Goal: Transaction & Acquisition: Subscribe to service/newsletter

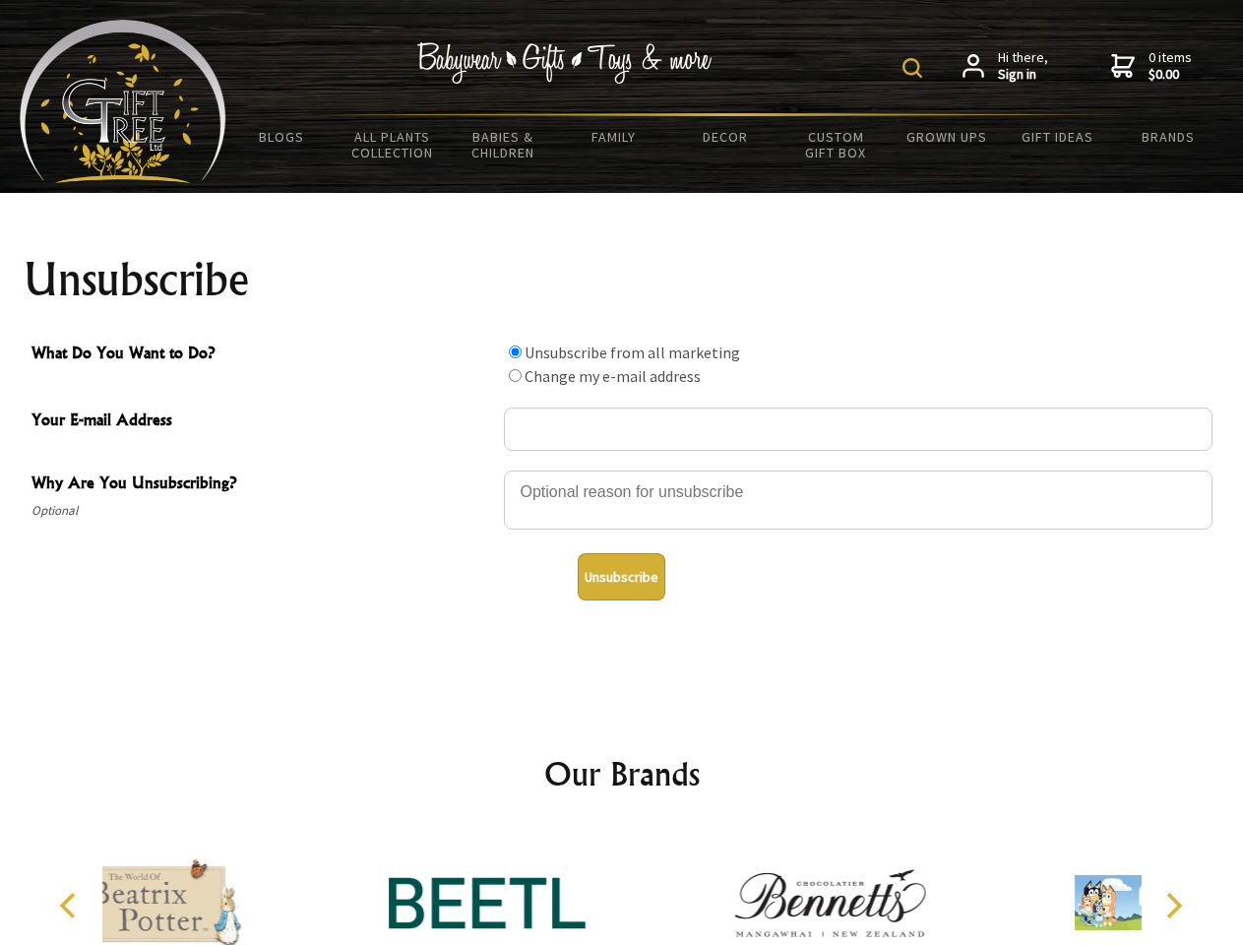
click at [916, 68] on img at bounding box center [913, 68] width 20 height 20
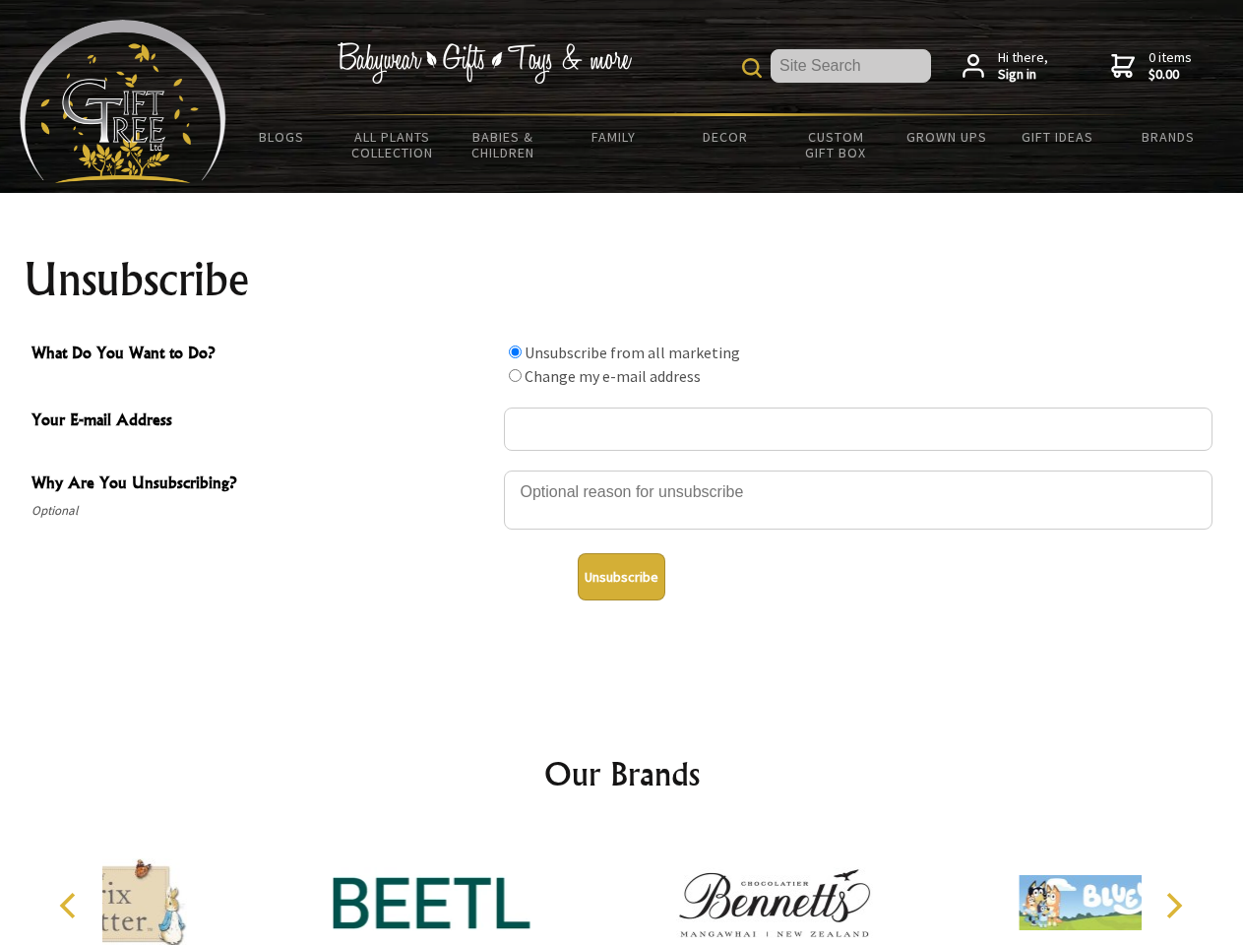
click at [622, 470] on div at bounding box center [858, 503] width 709 height 69
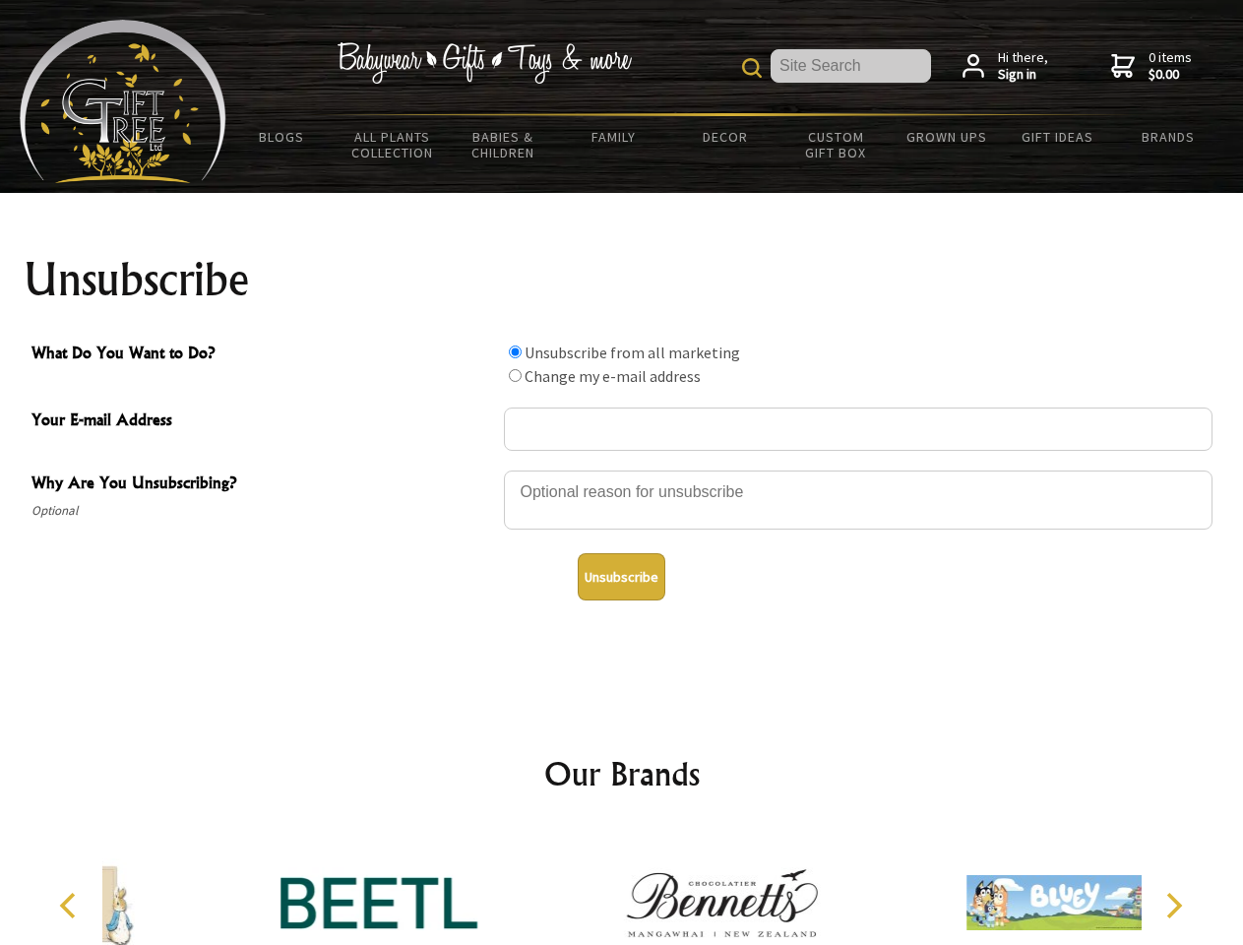
click at [515, 351] on input "What Do You Want to Do?" at bounding box center [515, 352] width 13 height 13
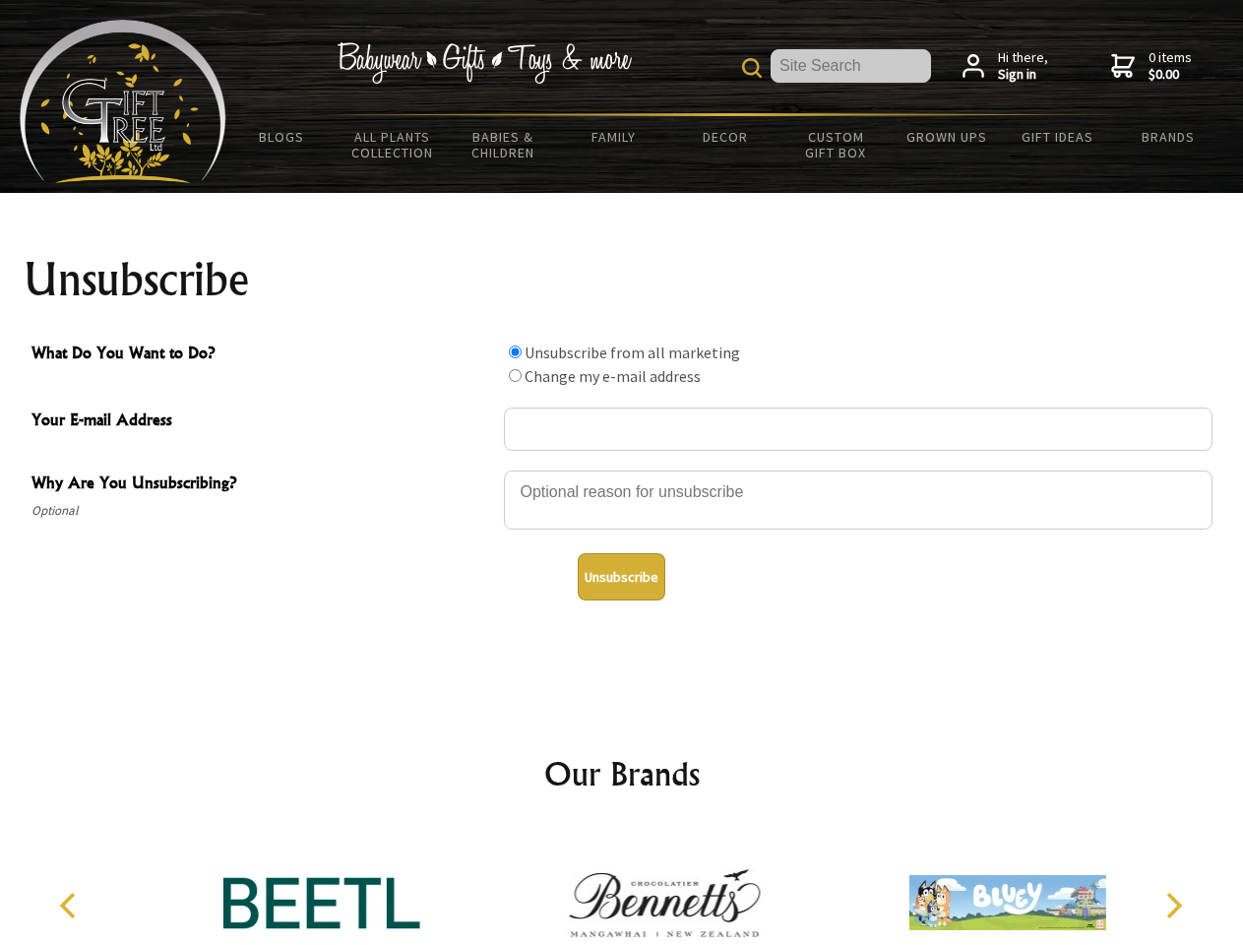
click at [515, 375] on input "What Do You Want to Do?" at bounding box center [515, 375] width 13 height 13
radio input "true"
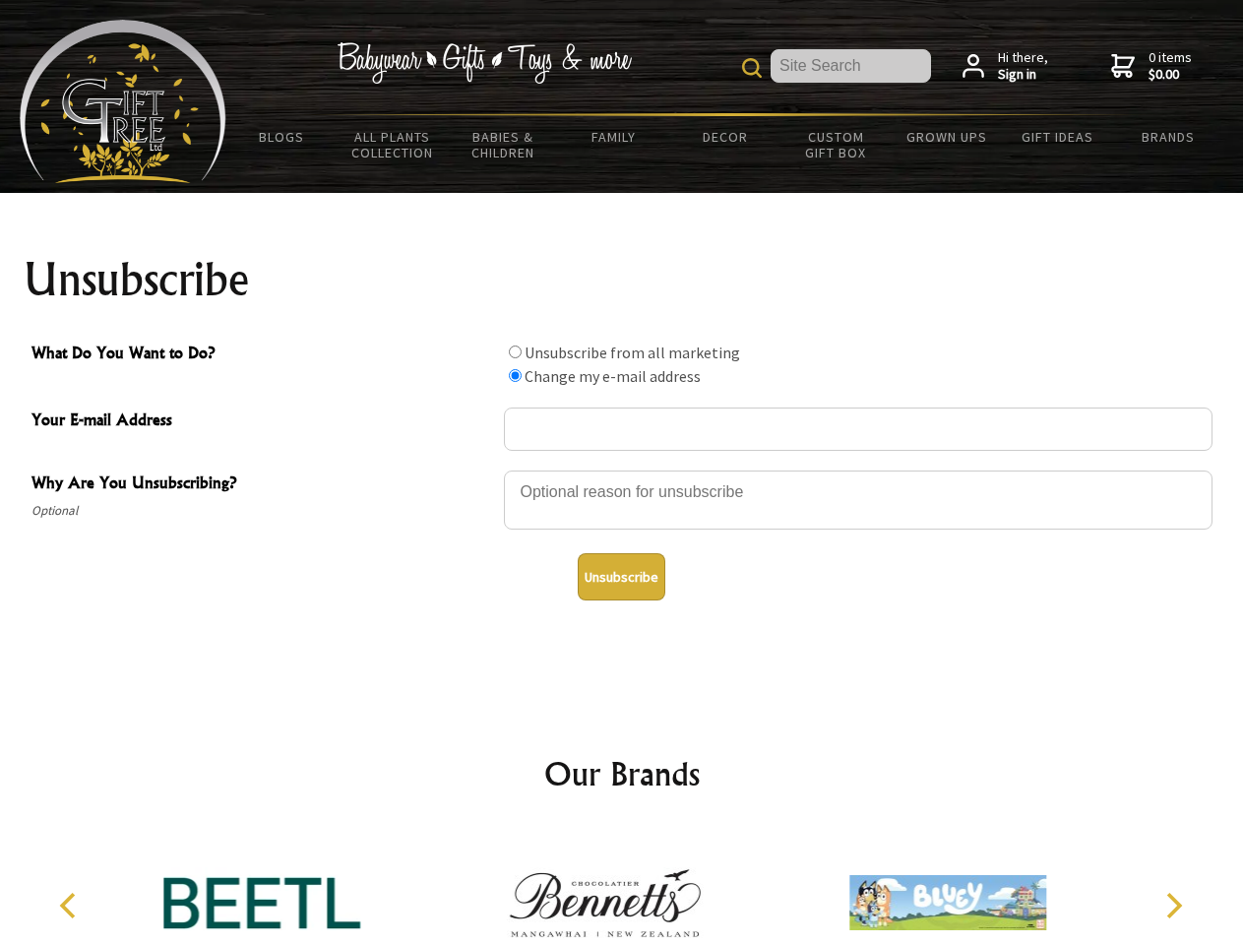
click at [621, 577] on button "Unsubscribe" at bounding box center [622, 576] width 88 height 47
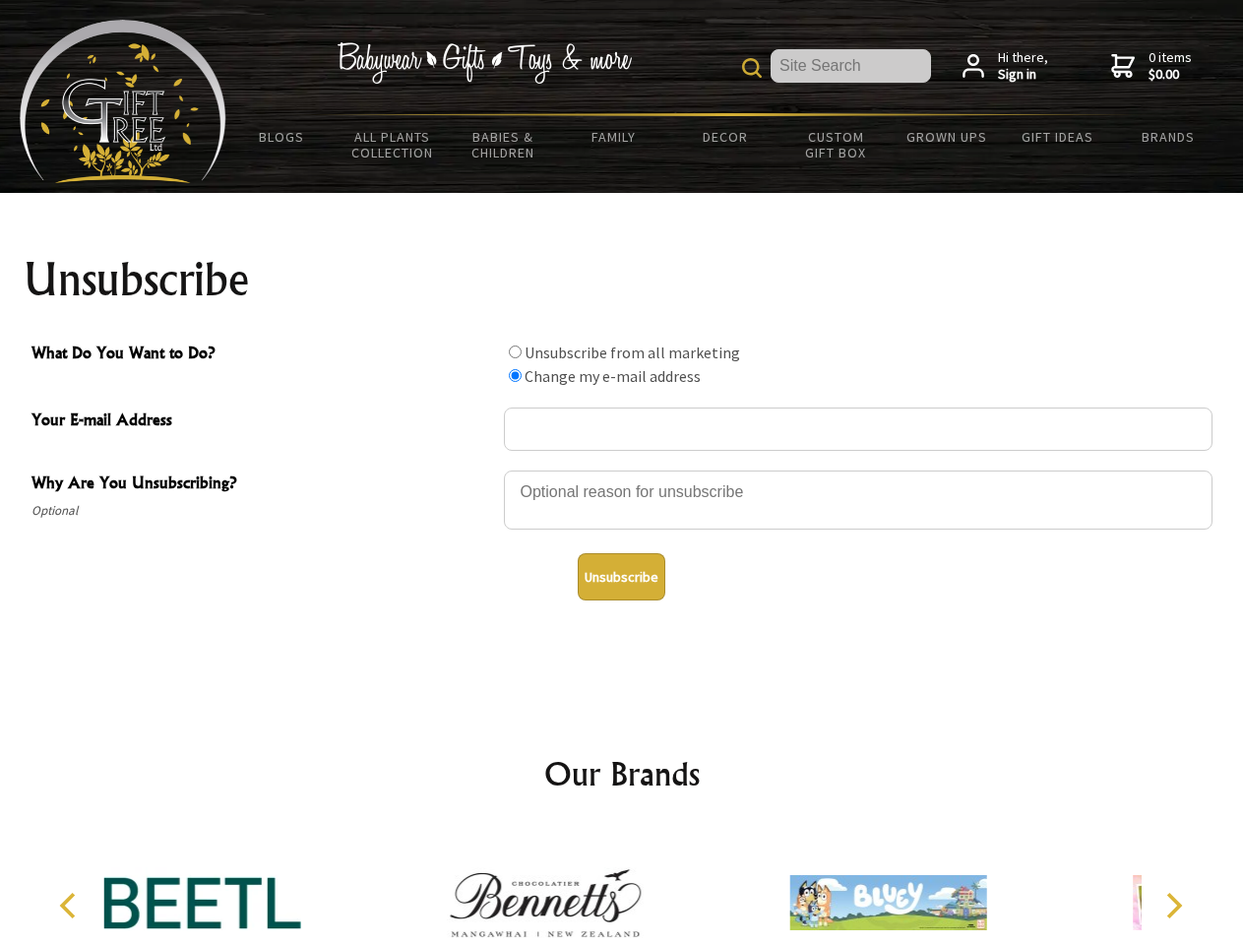
click at [622, 887] on div at bounding box center [545, 906] width 343 height 154
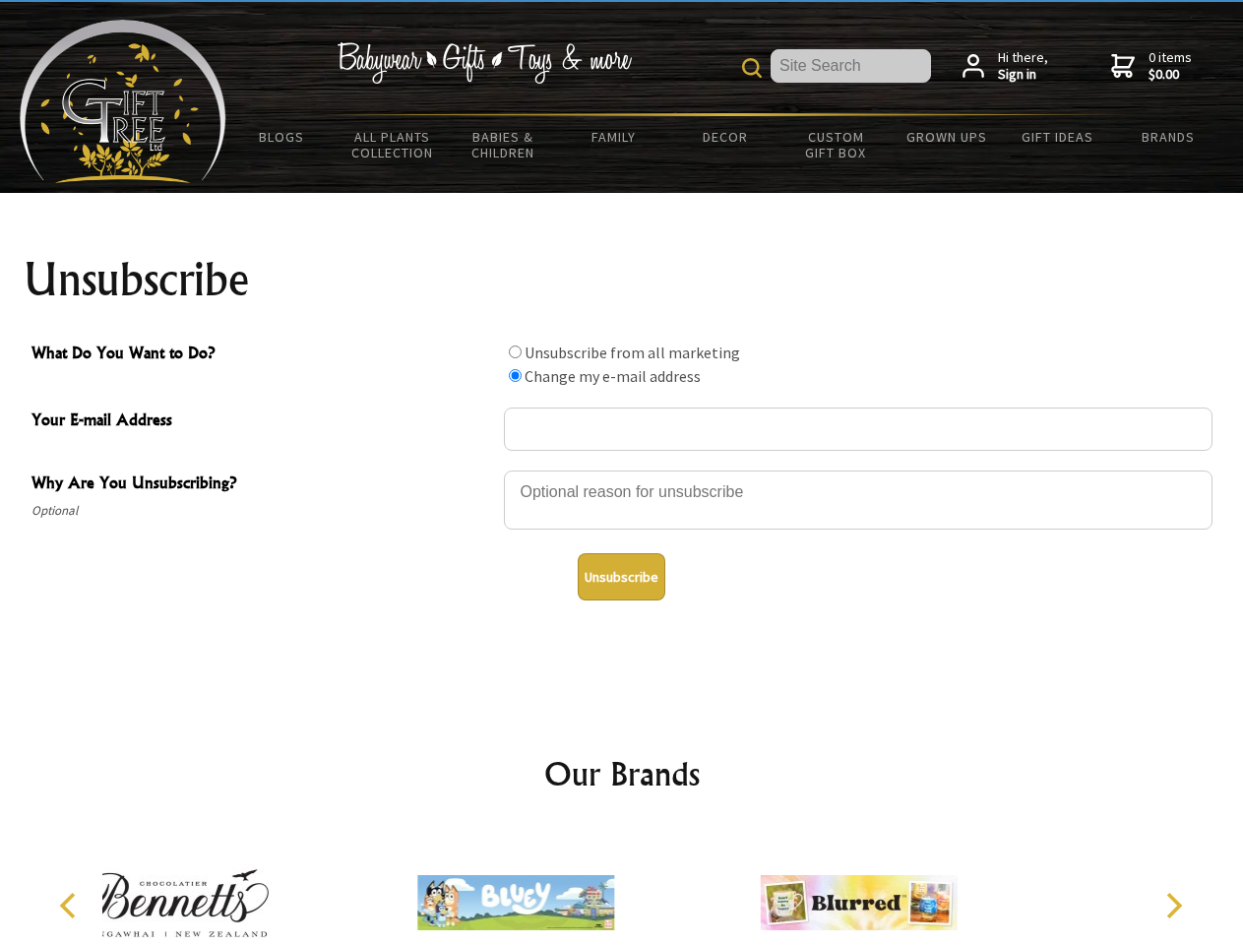
click at [71, 906] on icon "Previous" at bounding box center [70, 906] width 26 height 26
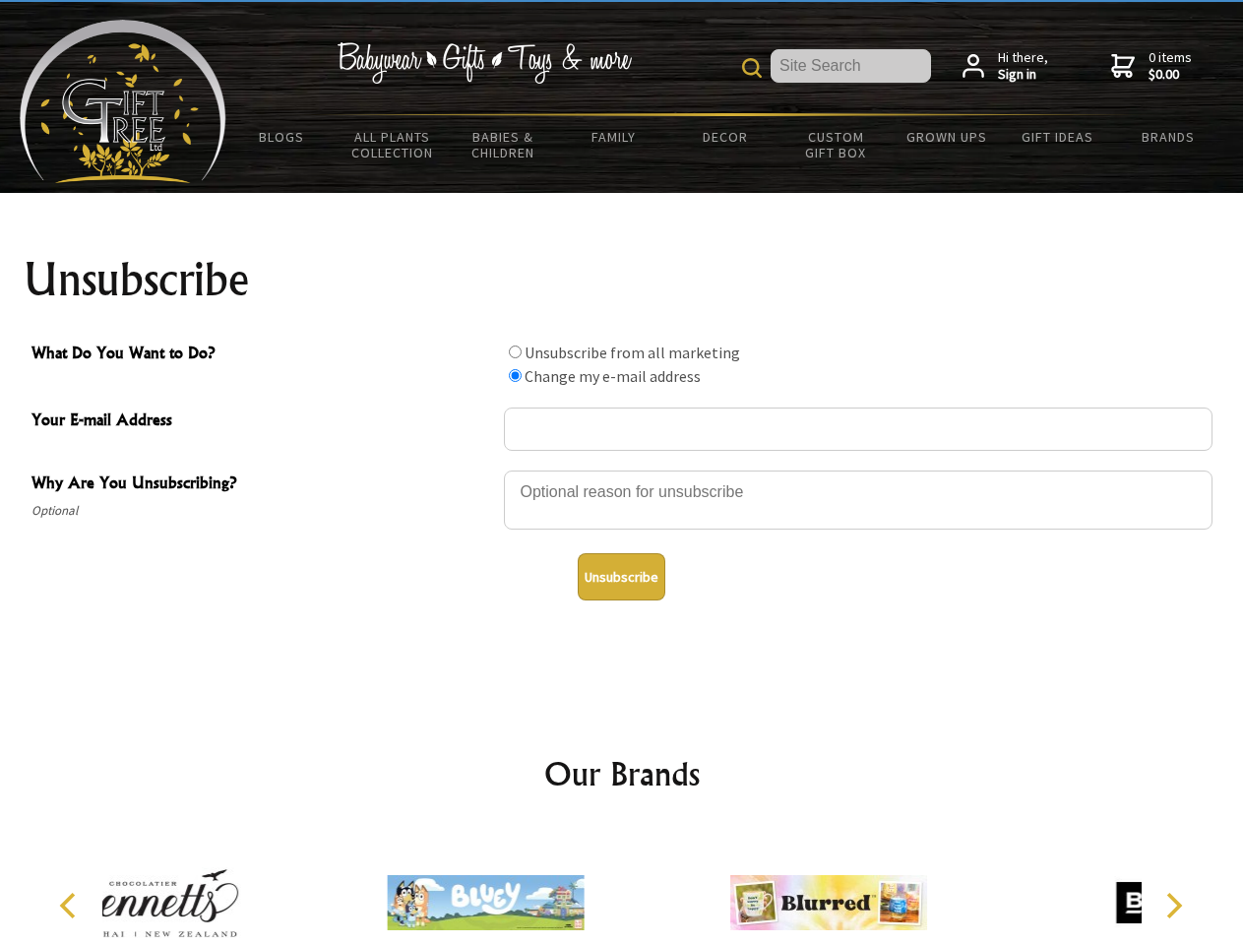
click at [1173, 906] on icon "Next" at bounding box center [1173, 906] width 26 height 26
